Goal: Register for event/course

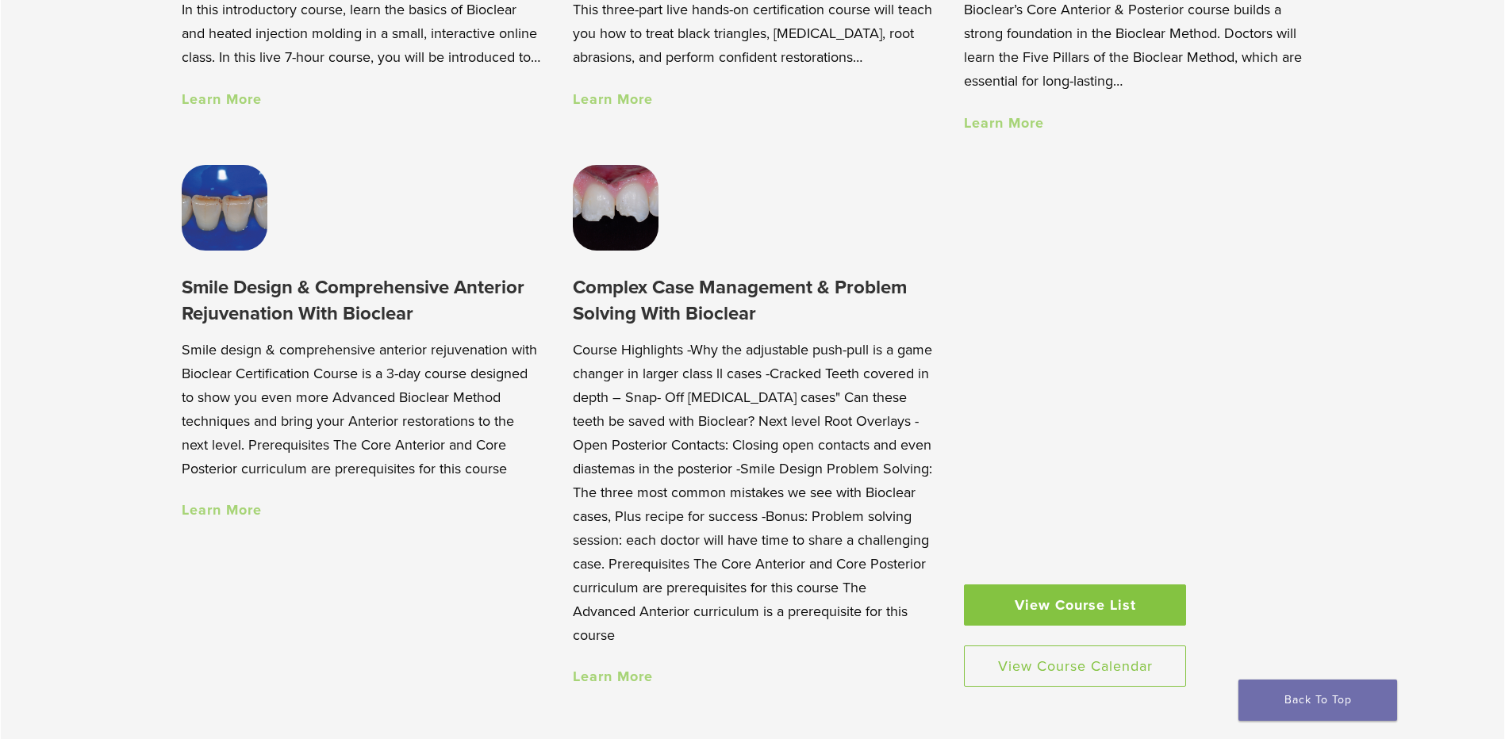
scroll to position [2037, 0]
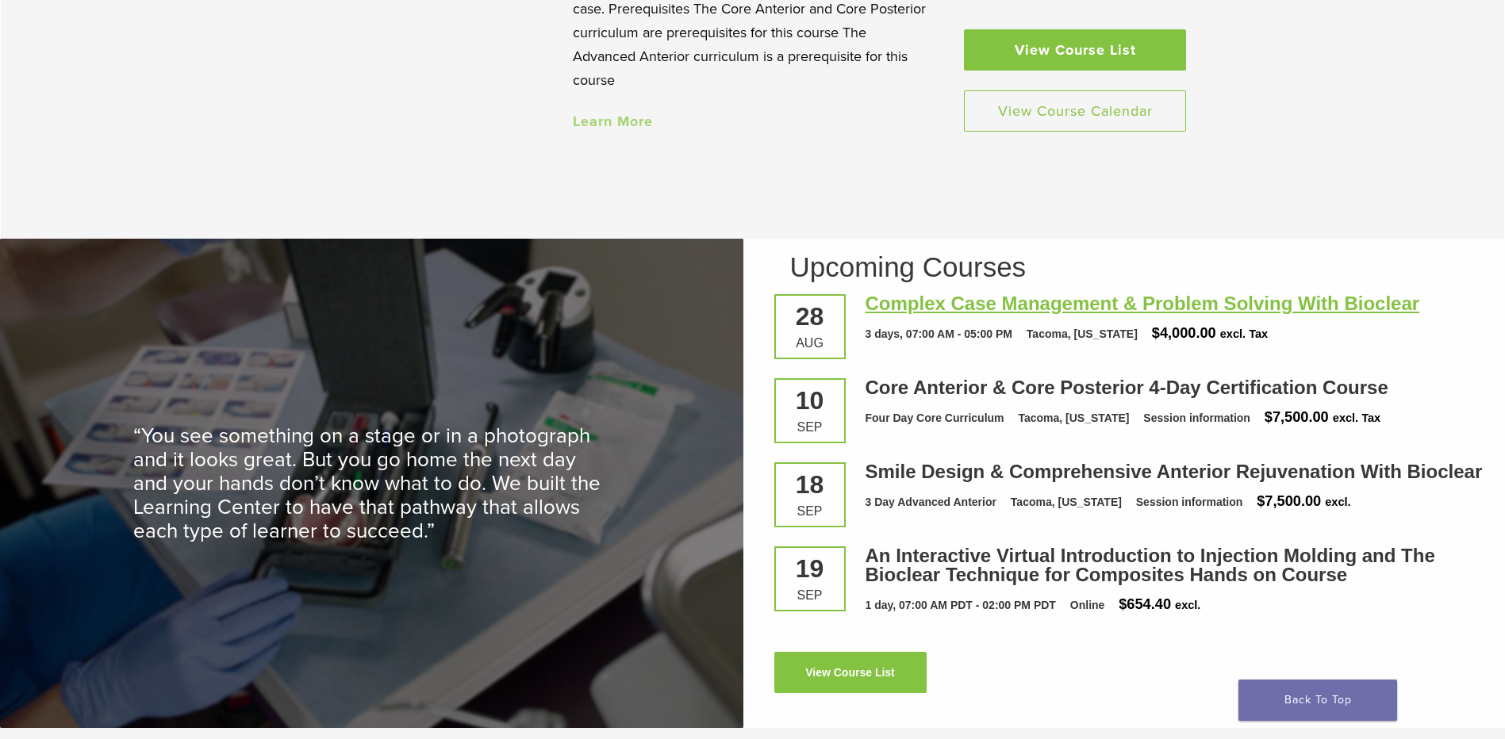
click at [1062, 314] on link "Complex Case Management & Problem Solving With Bioclear" at bounding box center [1143, 303] width 555 height 21
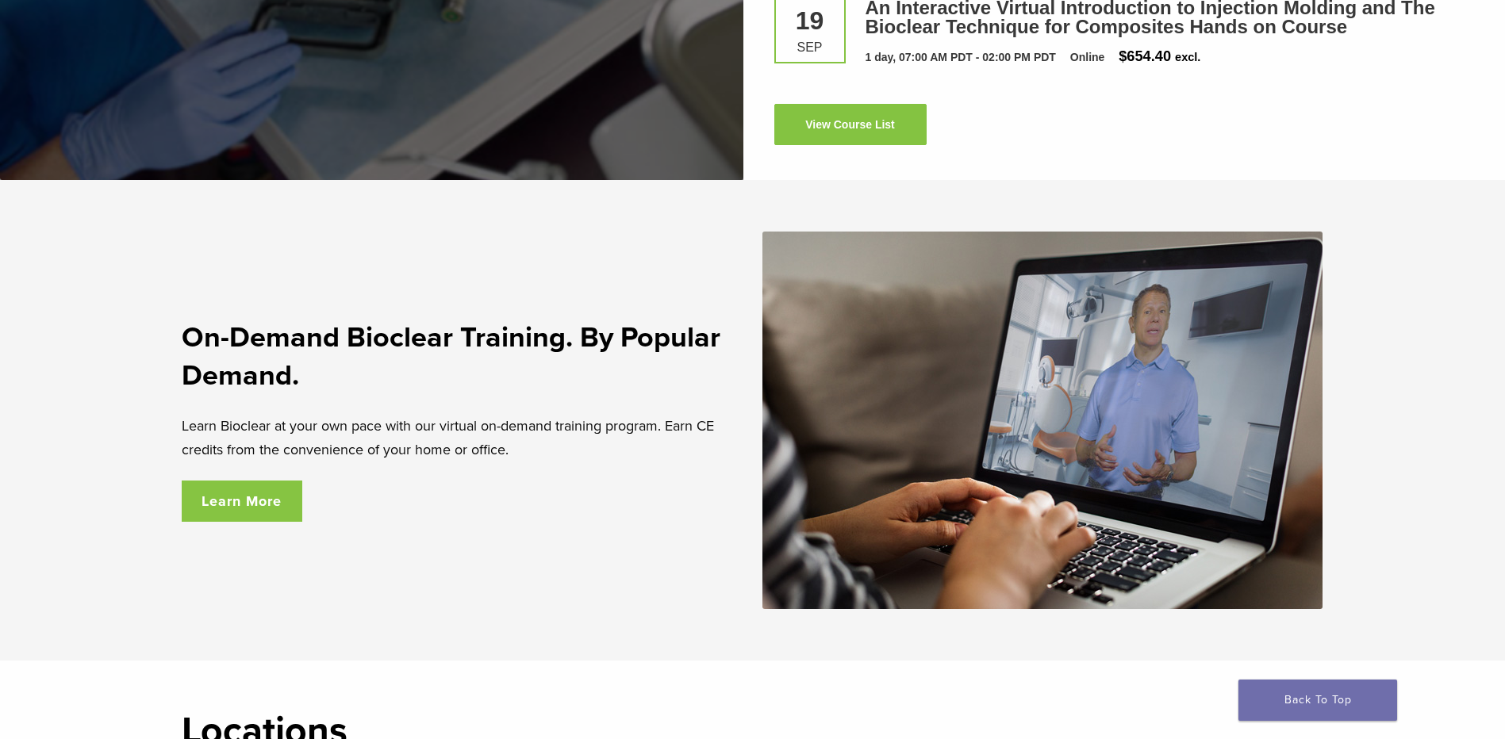
scroll to position [2777, 0]
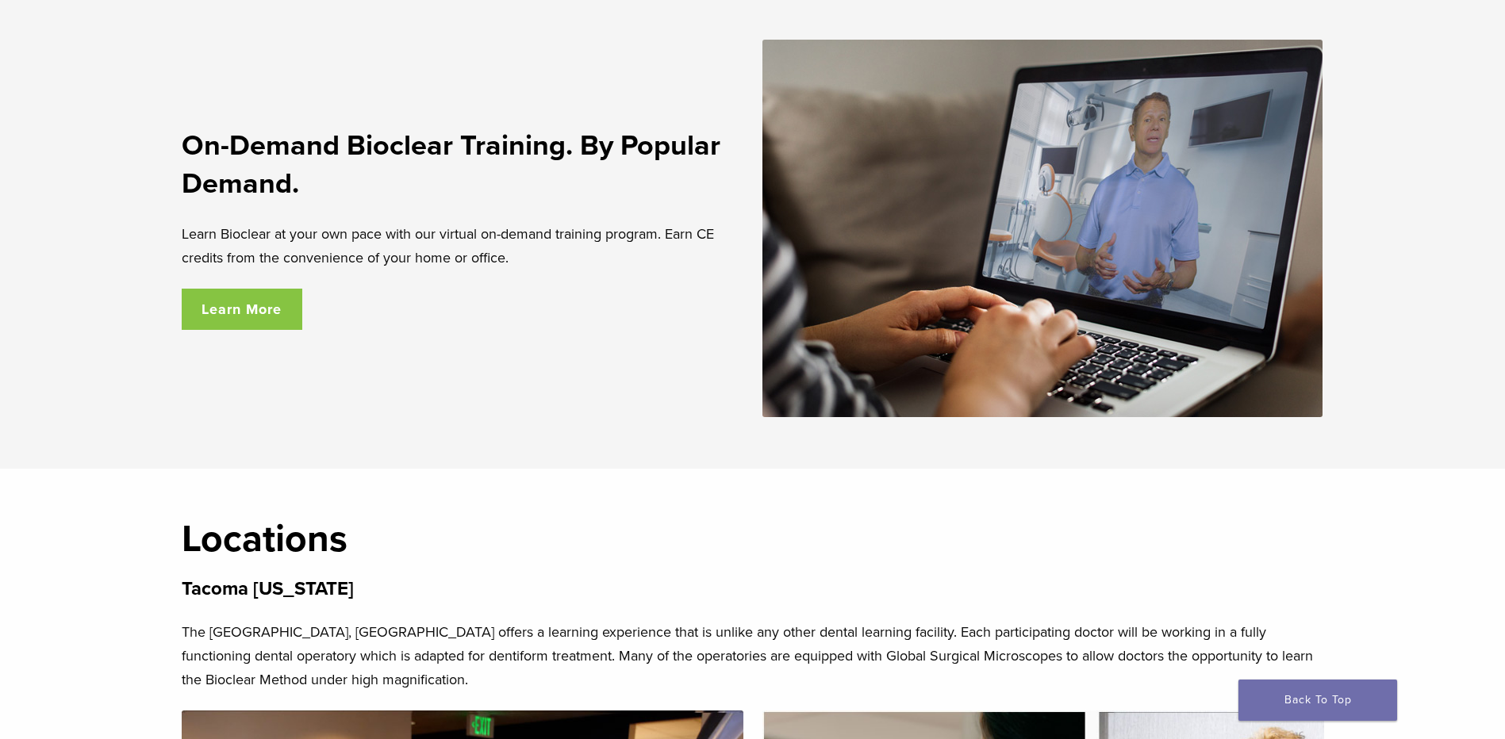
click at [225, 305] on link "Learn More" at bounding box center [242, 309] width 121 height 41
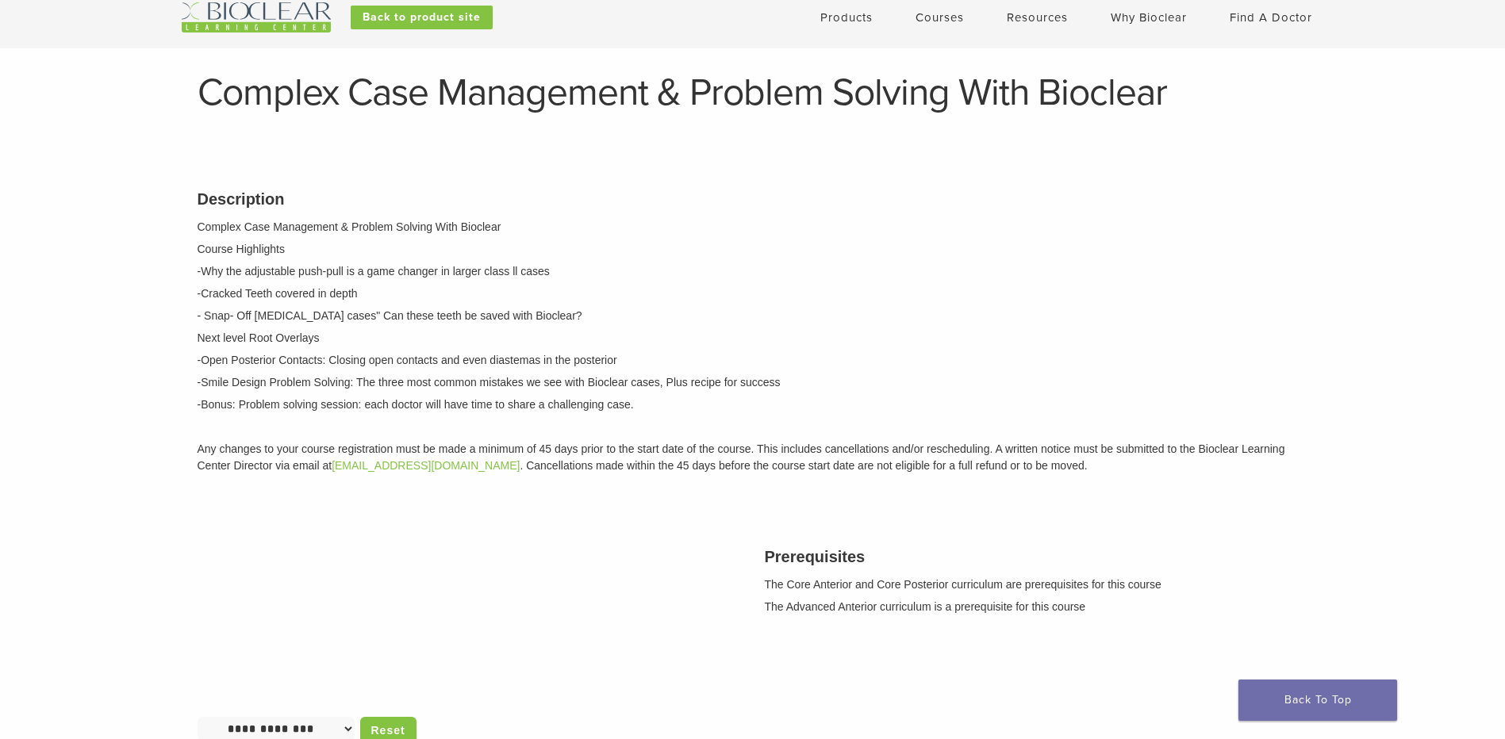
scroll to position [740, 0]
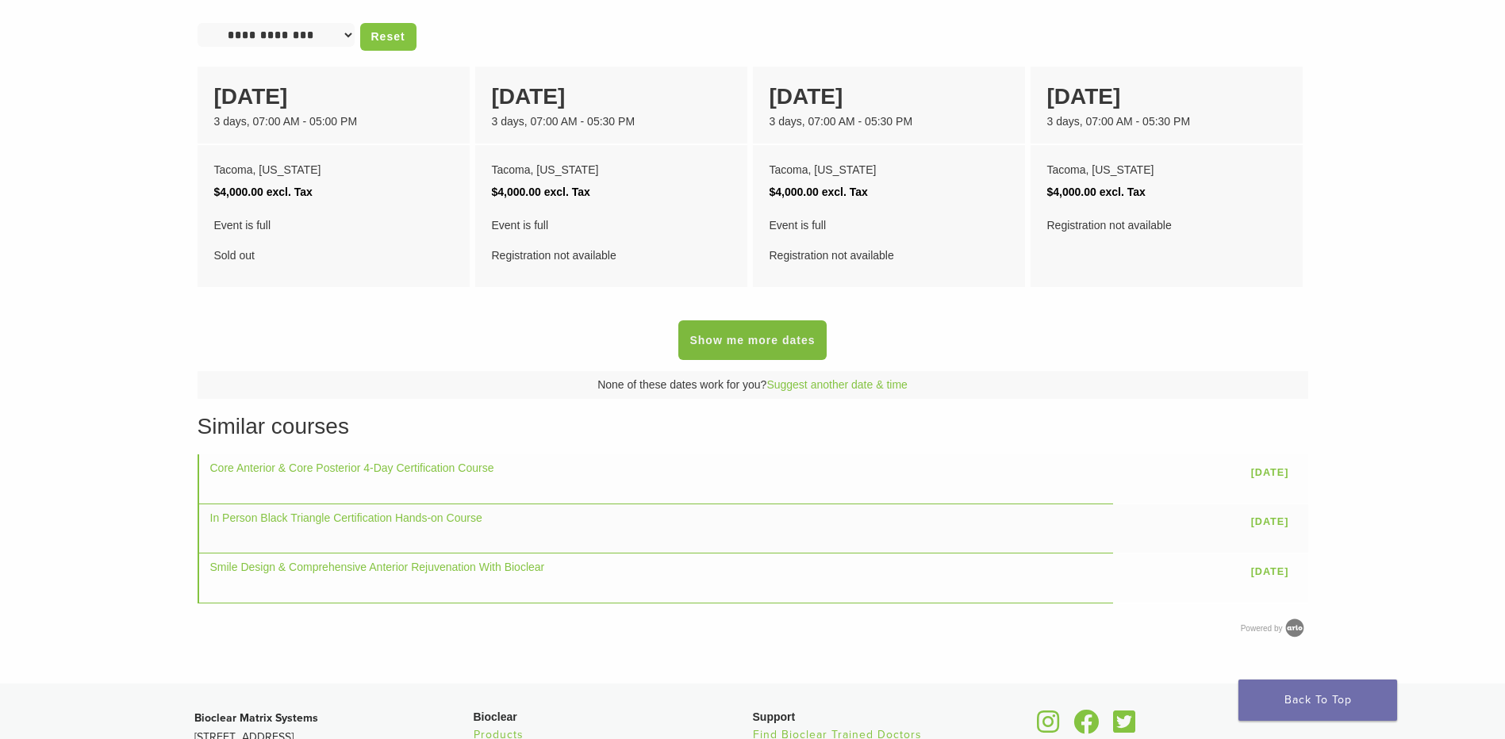
click at [766, 339] on link "Show me more dates" at bounding box center [752, 341] width 148 height 40
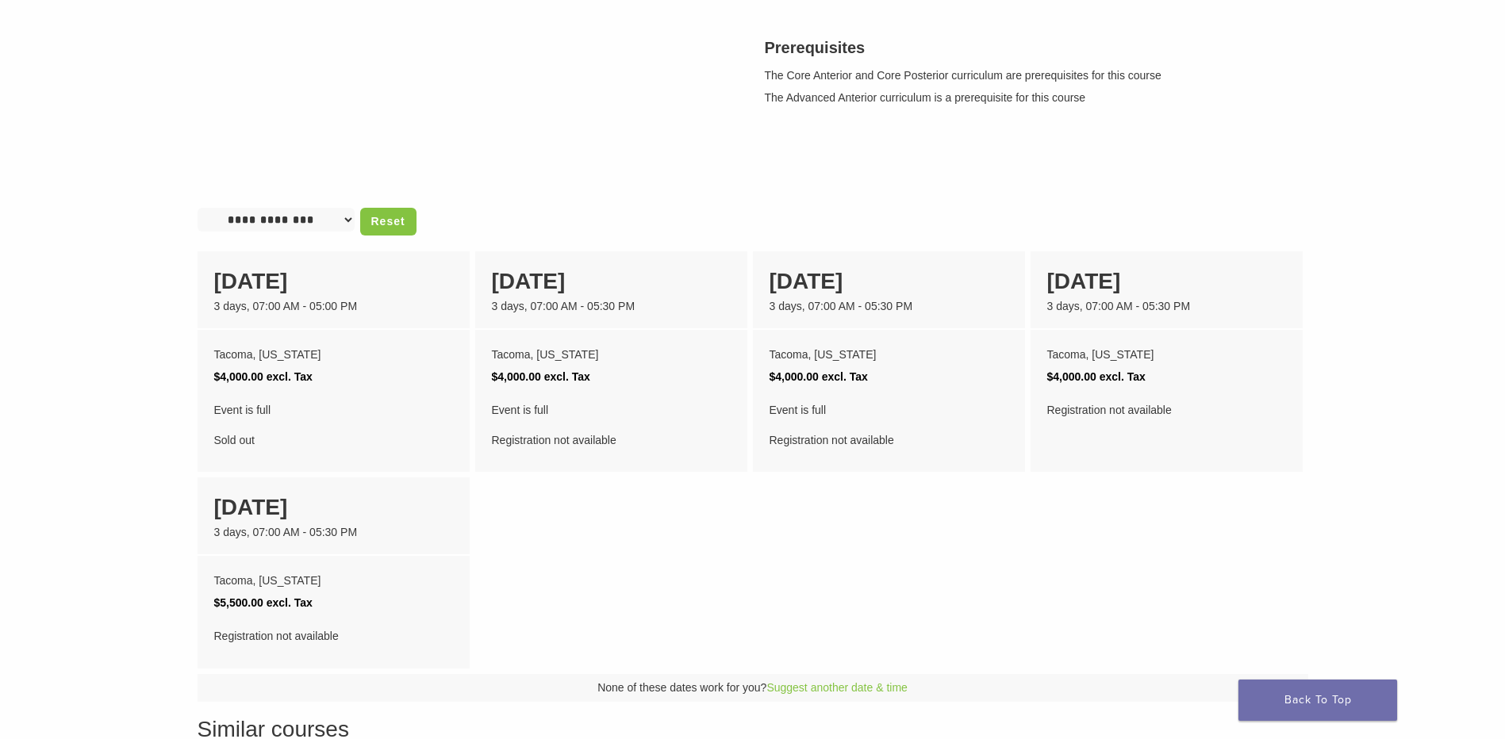
scroll to position [0, 0]
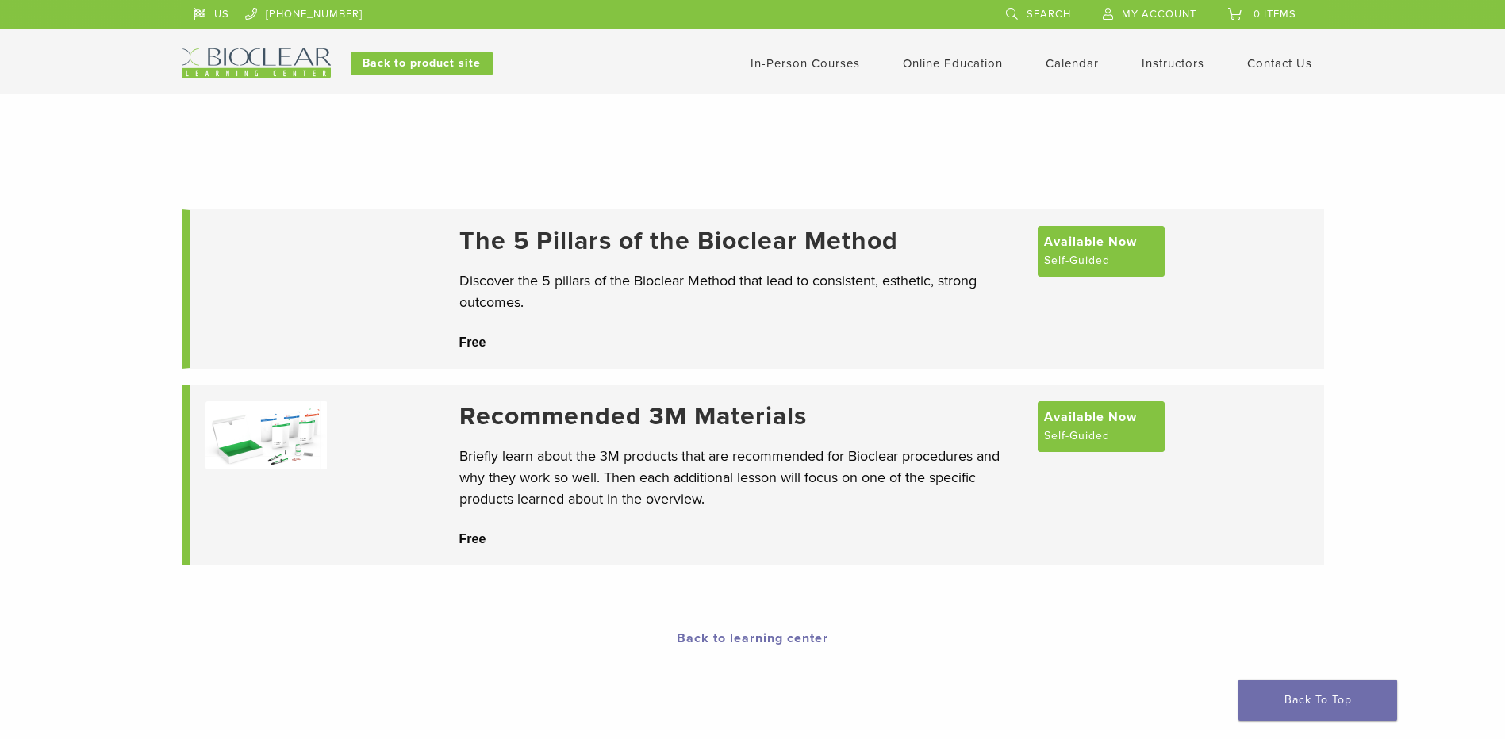
click at [779, 65] on link "In-Person Courses" at bounding box center [805, 63] width 109 height 14
